Goal: Information Seeking & Learning: Check status

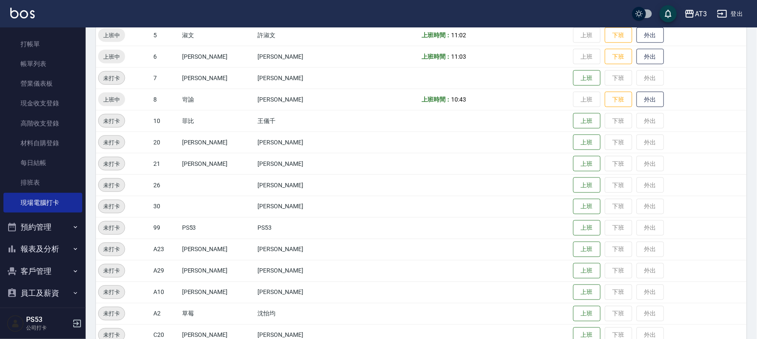
scroll to position [28, 0]
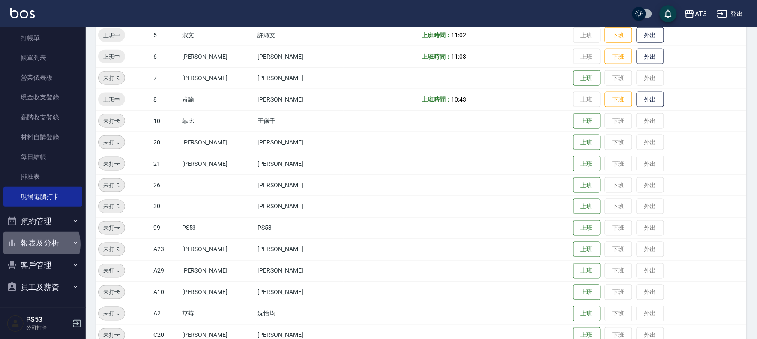
click at [39, 244] on button "報表及分析" at bounding box center [42, 243] width 79 height 22
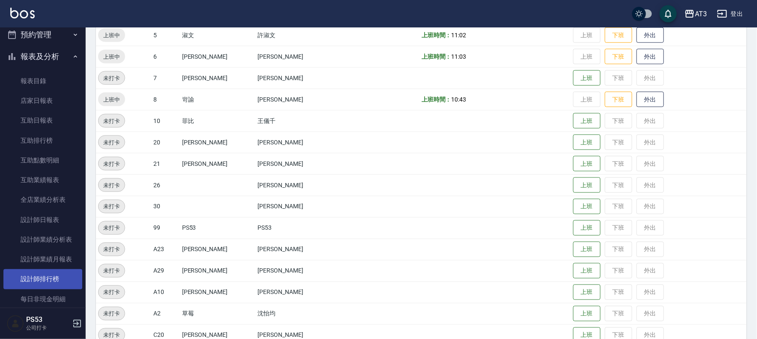
scroll to position [219, 0]
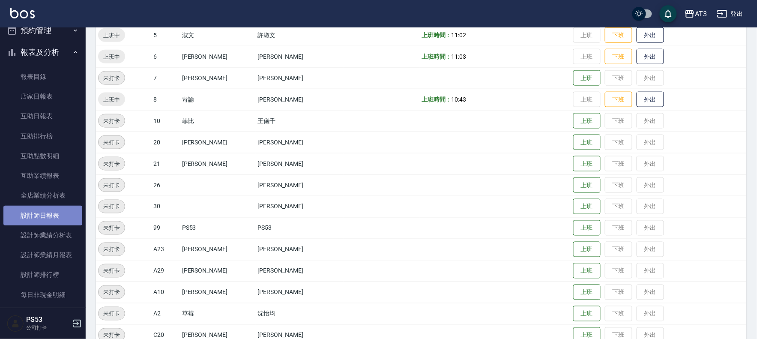
click at [49, 213] on link "設計師日報表" at bounding box center [42, 216] width 79 height 20
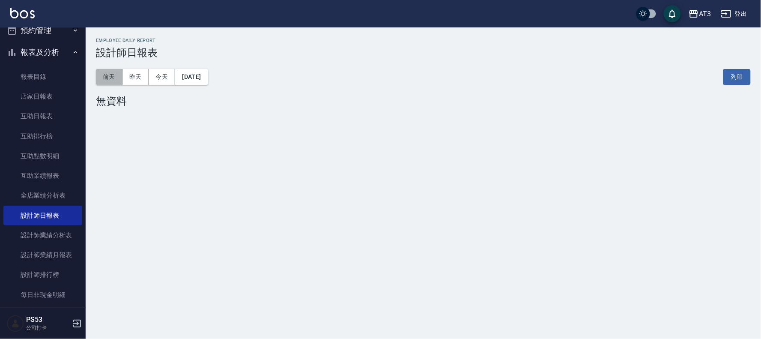
click at [107, 76] on button "前天" at bounding box center [109, 77] width 27 height 16
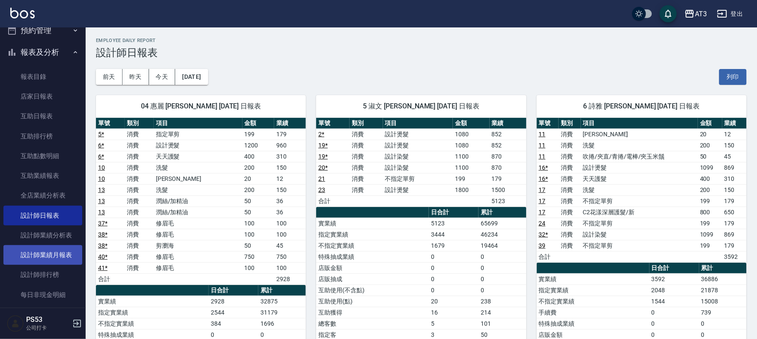
click at [49, 252] on link "設計師業績月報表" at bounding box center [42, 255] width 79 height 20
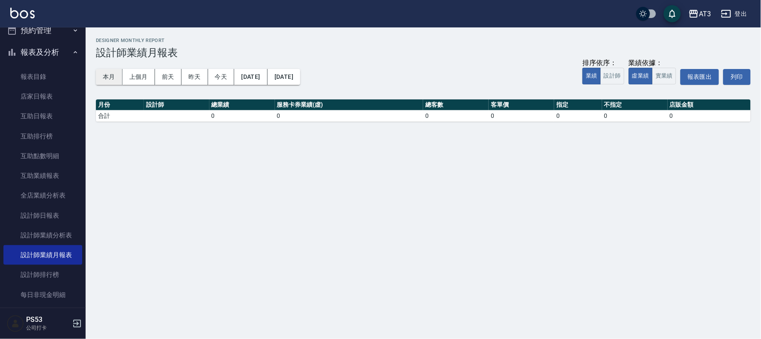
click at [112, 74] on button "本月" at bounding box center [109, 77] width 27 height 16
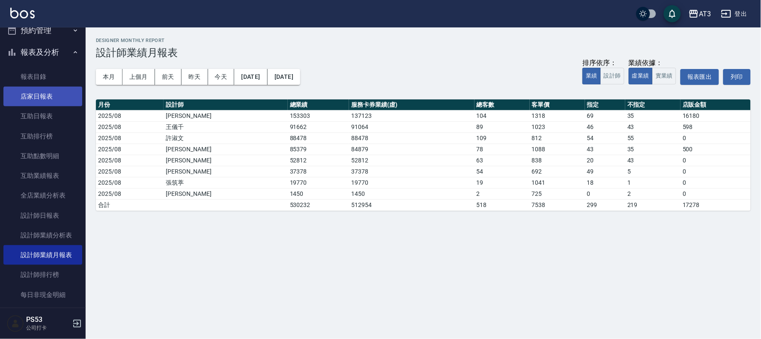
click at [44, 104] on link "店家日報表" at bounding box center [42, 97] width 79 height 20
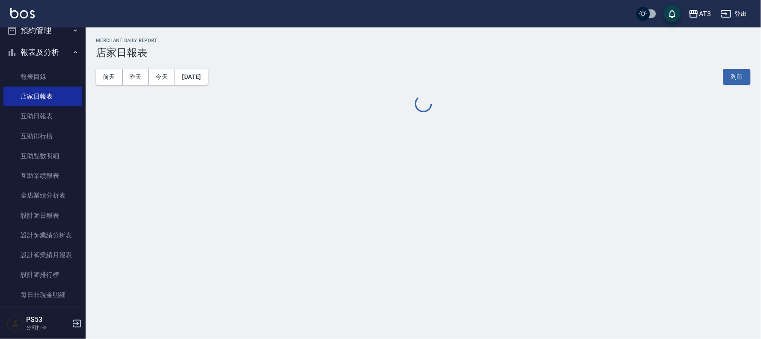
click at [190, 81] on button "[DATE]" at bounding box center [191, 77] width 33 height 16
click at [208, 80] on button "[DATE]" at bounding box center [191, 77] width 33 height 16
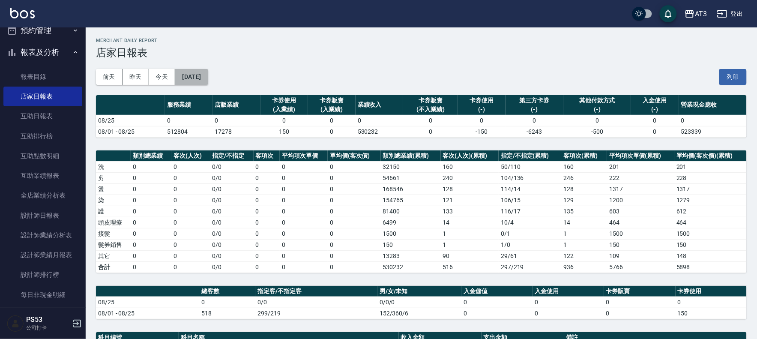
click at [206, 80] on button "[DATE]" at bounding box center [191, 77] width 33 height 16
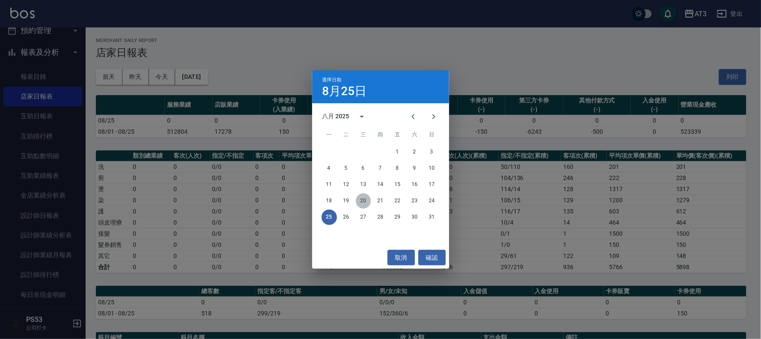
click at [361, 199] on button "20" at bounding box center [363, 200] width 15 height 15
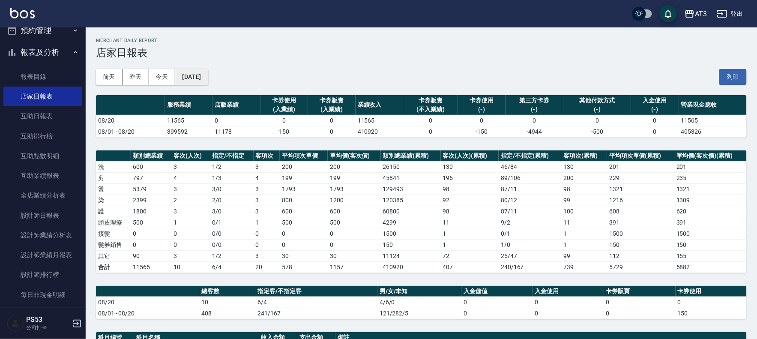
click at [191, 73] on button "[DATE]" at bounding box center [191, 77] width 33 height 16
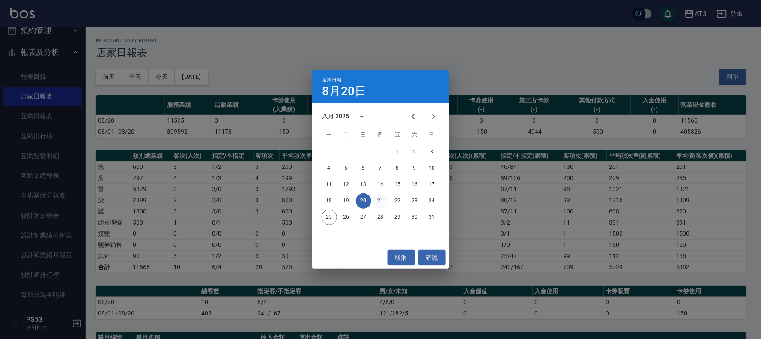
click at [381, 200] on button "21" at bounding box center [380, 200] width 15 height 15
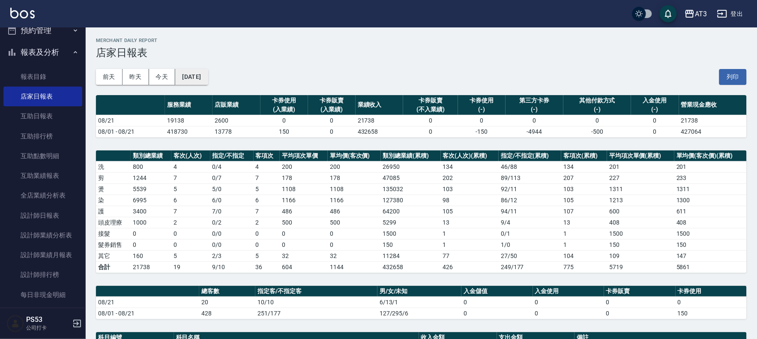
click at [199, 75] on button "[DATE]" at bounding box center [191, 77] width 33 height 16
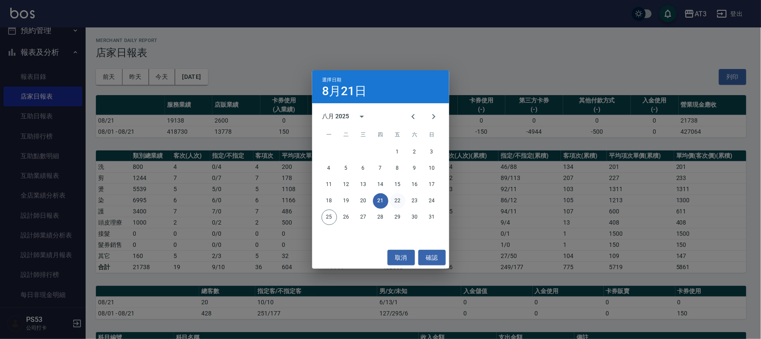
click at [399, 204] on button "22" at bounding box center [397, 200] width 15 height 15
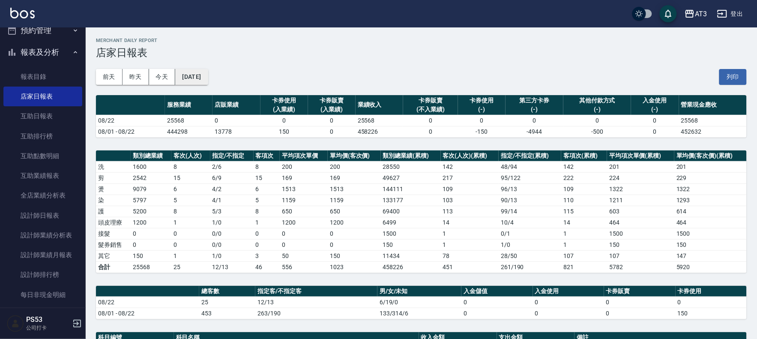
click at [206, 69] on button "[DATE]" at bounding box center [191, 77] width 33 height 16
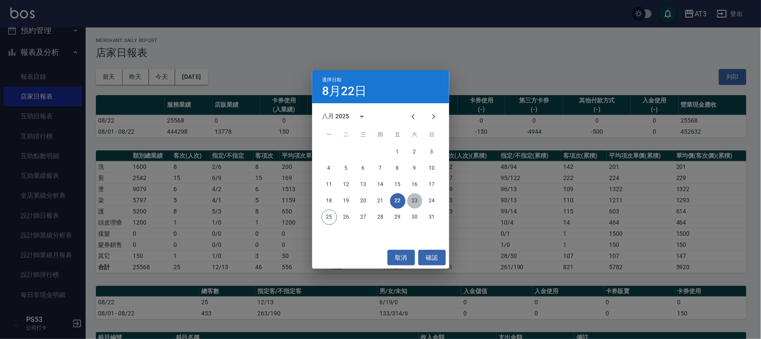
click at [412, 200] on button "23" at bounding box center [414, 200] width 15 height 15
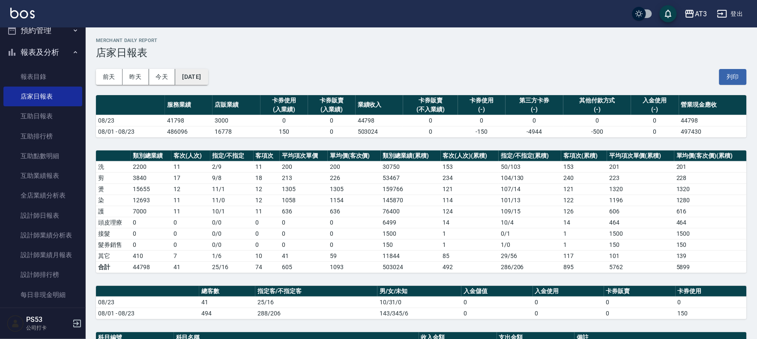
click at [200, 72] on button "[DATE]" at bounding box center [191, 77] width 33 height 16
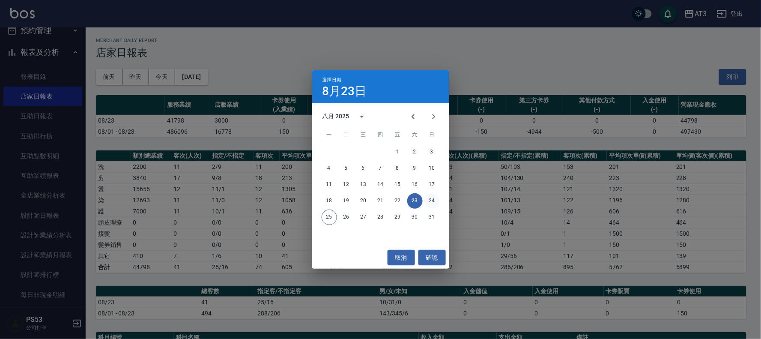
click at [434, 201] on button "24" at bounding box center [431, 200] width 15 height 15
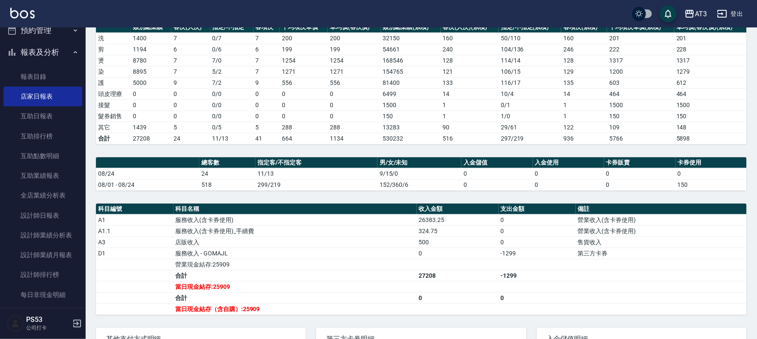
scroll to position [143, 0]
